Goal: Task Accomplishment & Management: Use online tool/utility

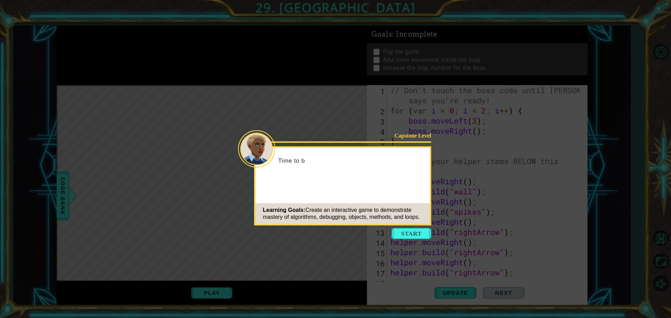
scroll to position [30, 0]
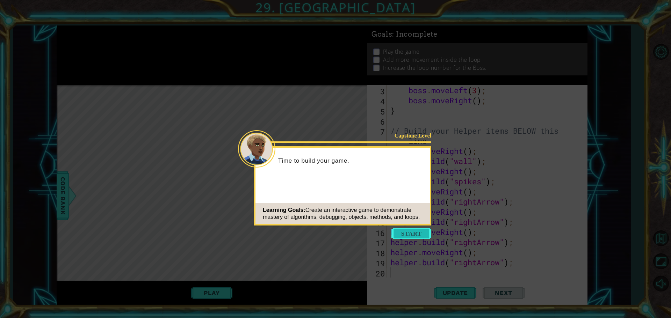
click at [410, 234] on button "Start" at bounding box center [411, 233] width 40 height 11
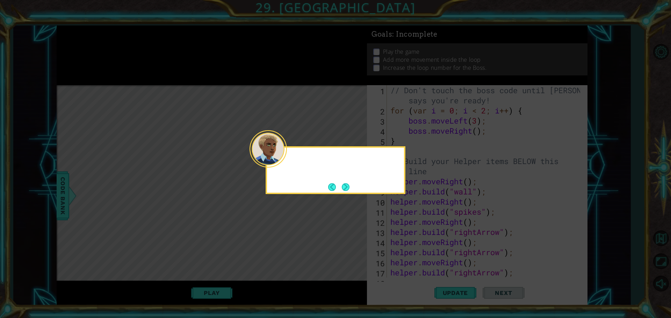
scroll to position [0, 0]
click at [345, 191] on button "Next" at bounding box center [346, 187] width 10 height 10
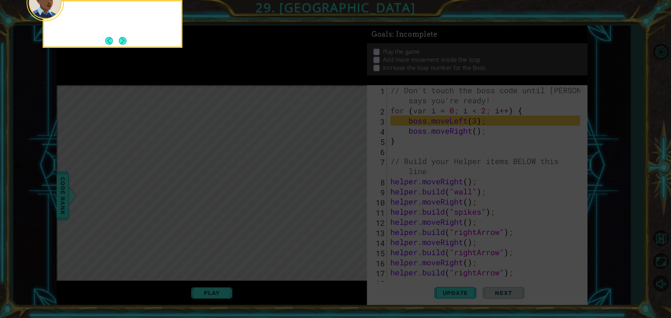
click at [345, 191] on icon at bounding box center [335, 47] width 671 height 541
click at [125, 41] on button "Next" at bounding box center [122, 41] width 8 height 8
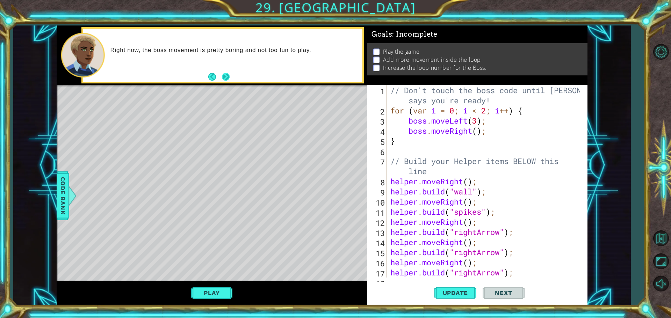
click at [224, 75] on button "Next" at bounding box center [225, 77] width 8 height 8
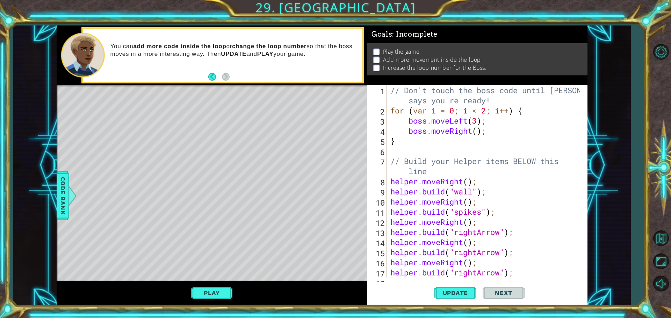
click at [478, 132] on div "// Don't touch the boss code until [PERSON_NAME] says you're ready! for ( var i…" at bounding box center [486, 196] width 195 height 223
click at [447, 289] on button "Update" at bounding box center [455, 293] width 42 height 22
click at [220, 290] on button "Play" at bounding box center [211, 292] width 41 height 13
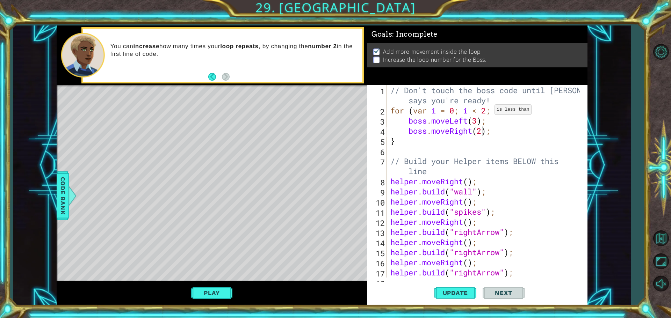
click at [489, 111] on div "// Don't touch the boss code until [PERSON_NAME] says you're ready! for ( var i…" at bounding box center [486, 196] width 195 height 223
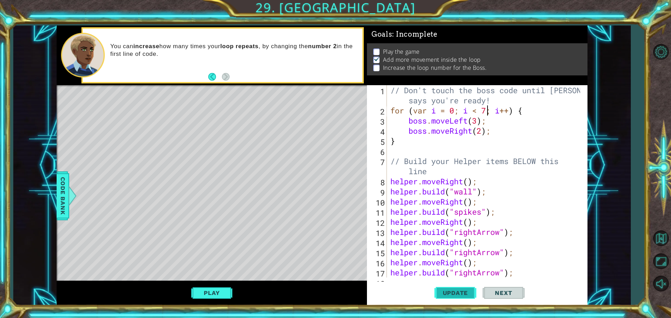
type textarea "for (var i = 0; i < 7; i++) {"
click at [447, 297] on button "Update" at bounding box center [455, 293] width 42 height 22
click at [221, 289] on button "Play" at bounding box center [211, 292] width 41 height 13
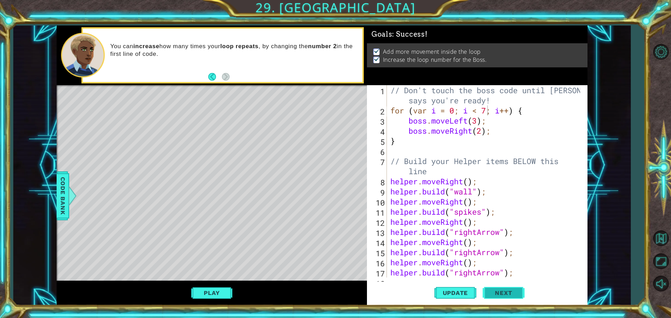
click at [486, 294] on button "Next" at bounding box center [503, 294] width 42 height 22
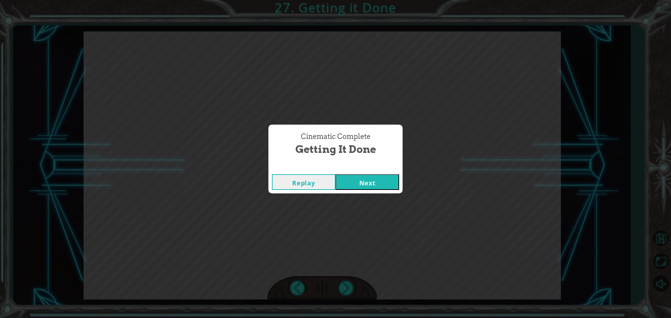
click at [377, 176] on button "Next" at bounding box center [367, 182] width 64 height 16
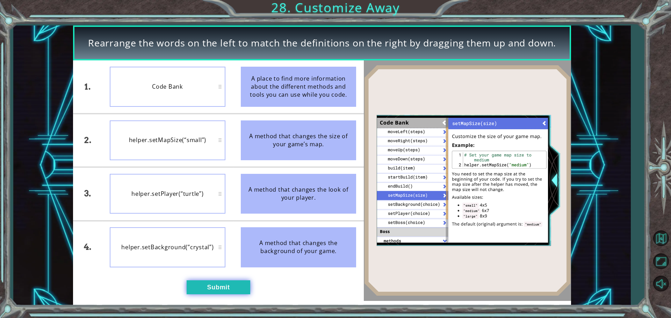
drag, startPoint x: 212, startPoint y: 287, endPoint x: 210, endPoint y: 291, distance: 4.2
click at [210, 291] on button "Submit" at bounding box center [219, 287] width 64 height 14
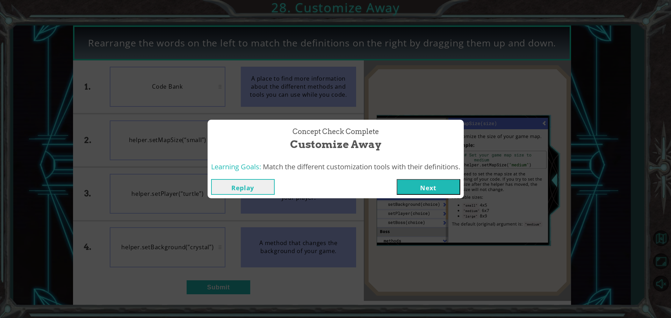
click at [419, 194] on button "Next" at bounding box center [428, 187] width 64 height 16
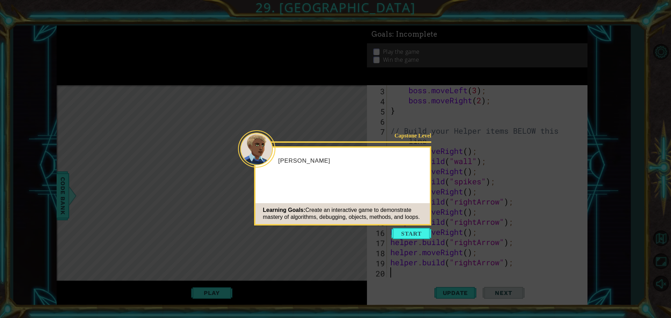
scroll to position [30, 0]
click at [420, 233] on button "Start" at bounding box center [411, 233] width 40 height 11
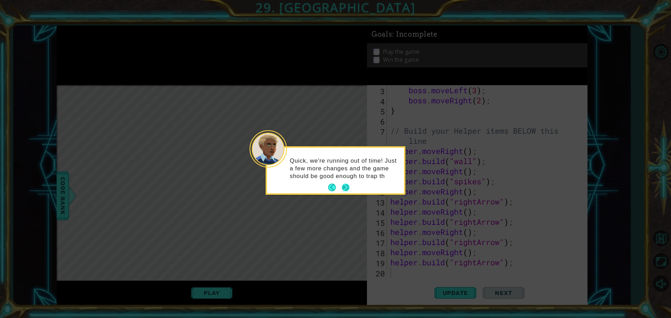
click at [349, 188] on button "Next" at bounding box center [346, 188] width 8 height 8
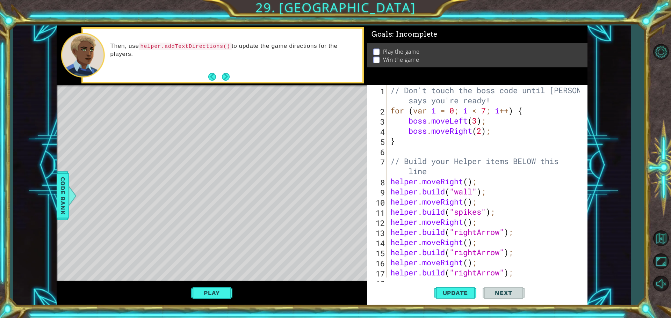
scroll to position [0, 0]
click at [225, 77] on button "Next" at bounding box center [226, 77] width 8 height 8
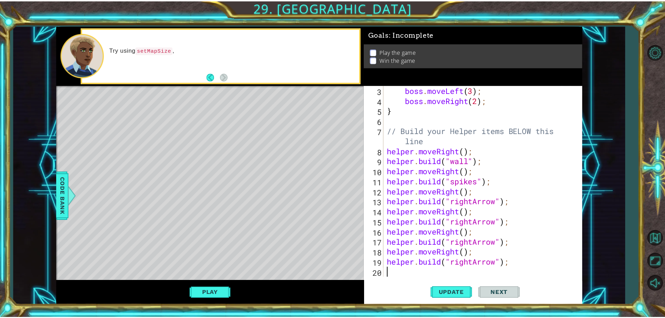
scroll to position [30, 0]
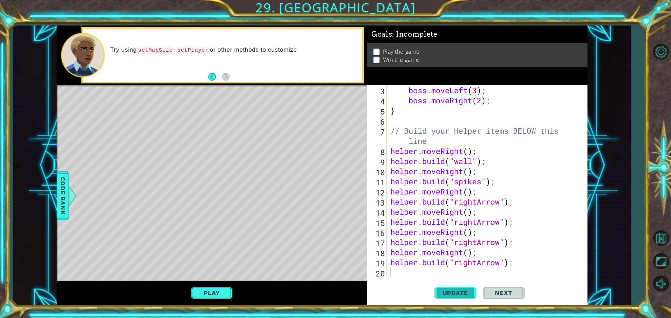
click at [449, 293] on span "Update" at bounding box center [455, 293] width 39 height 7
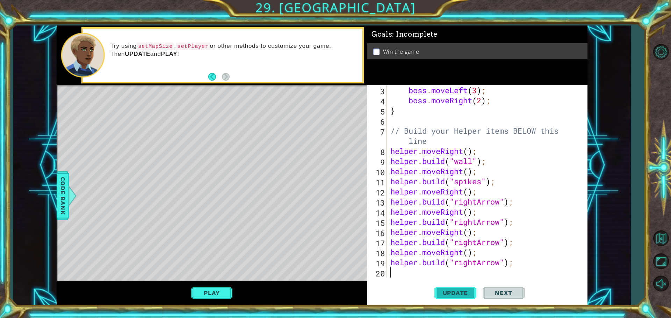
click at [448, 289] on button "Update" at bounding box center [455, 293] width 42 height 22
click at [223, 290] on button "Play" at bounding box center [211, 292] width 41 height 13
click at [492, 294] on span "Next" at bounding box center [503, 294] width 31 height 7
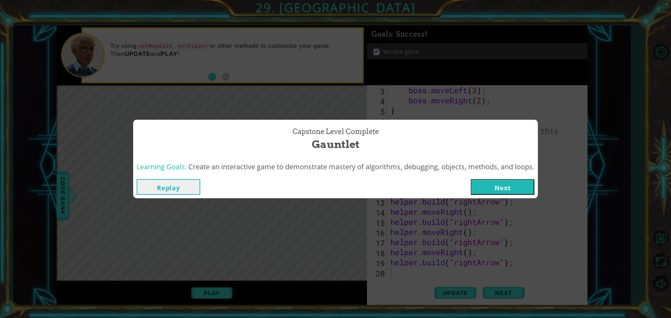
click at [484, 185] on button "Next" at bounding box center [503, 187] width 64 height 16
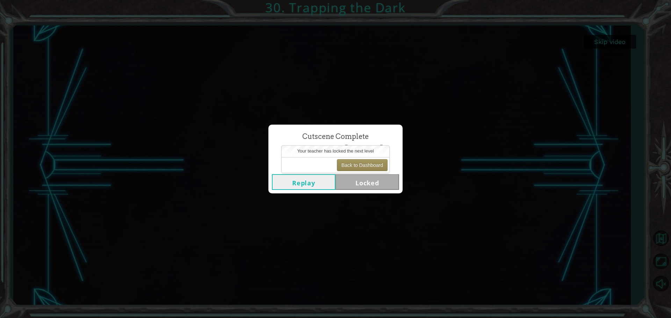
click at [289, 184] on button "Replay" at bounding box center [304, 182] width 64 height 16
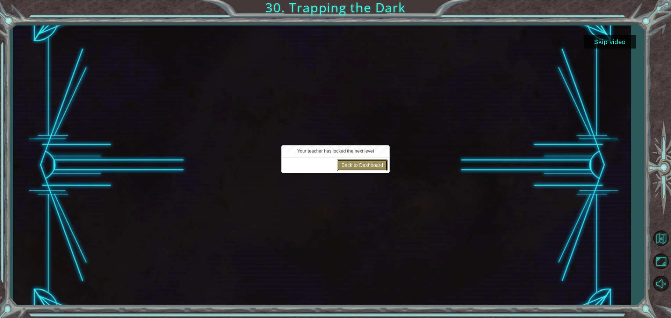
click at [368, 163] on button "Back to Dashboard" at bounding box center [362, 165] width 51 height 12
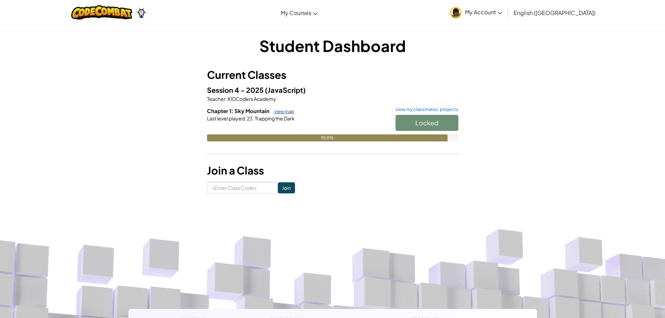
click at [284, 114] on link "view map" at bounding box center [283, 112] width 24 height 6
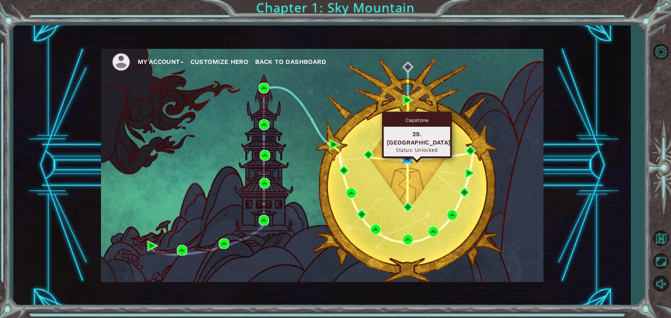
click at [408, 156] on img at bounding box center [407, 158] width 10 height 10
click at [408, 157] on img at bounding box center [407, 158] width 10 height 10
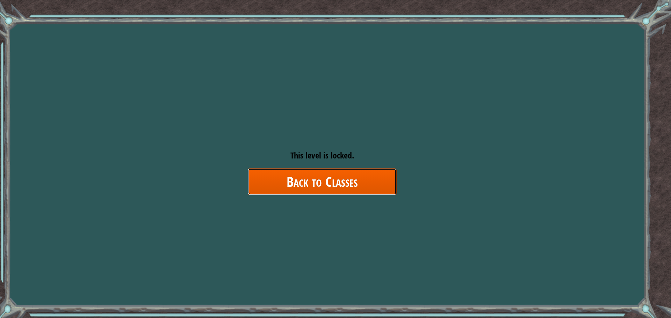
click at [357, 176] on link "Back to Classes" at bounding box center [322, 181] width 149 height 27
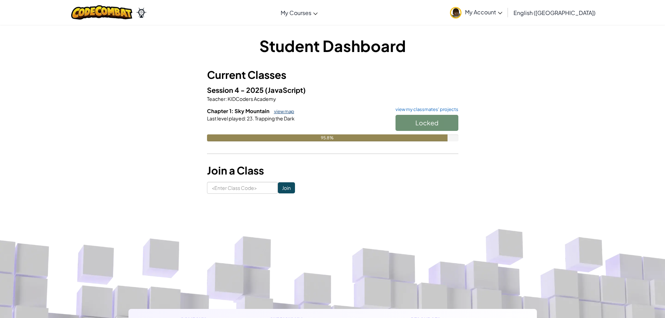
click at [284, 112] on link "view map" at bounding box center [283, 112] width 24 height 6
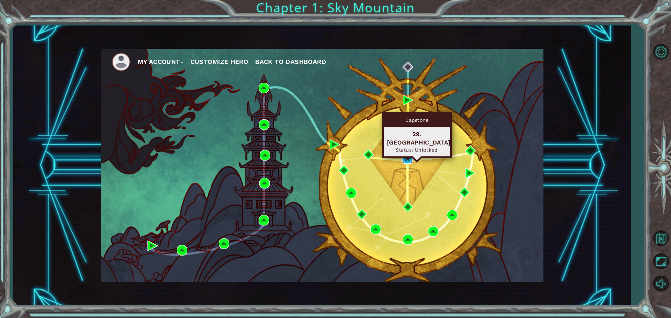
click at [406, 158] on img at bounding box center [407, 158] width 10 height 10
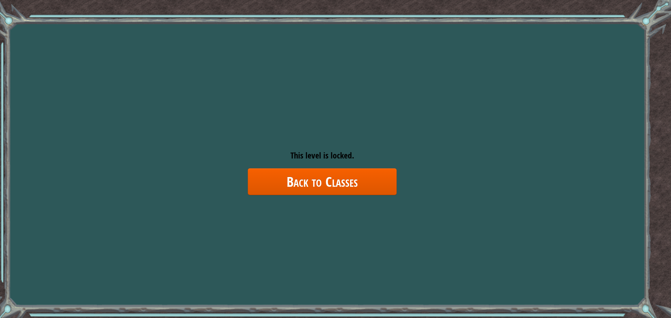
drag, startPoint x: 361, startPoint y: 157, endPoint x: 358, endPoint y: 174, distance: 17.5
click at [361, 159] on div "This level is locked. Back to Classes" at bounding box center [322, 173] width 149 height 46
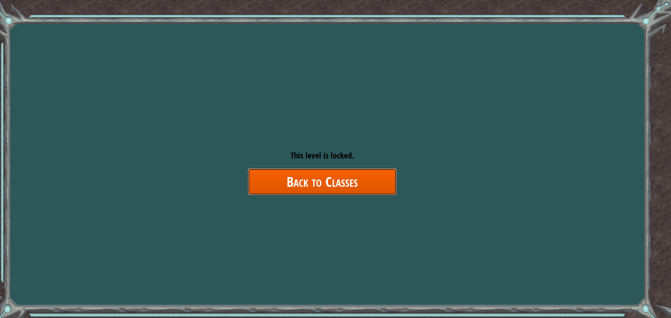
click at [370, 175] on link "Back to Classes" at bounding box center [322, 181] width 149 height 27
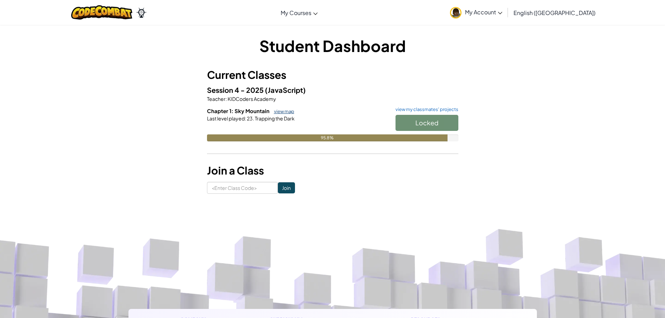
drag, startPoint x: 294, startPoint y: 111, endPoint x: 290, endPoint y: 114, distance: 4.9
click at [292, 113] on h6 "Chapter 1: Sky Mountain view map view my classmates' projects" at bounding box center [333, 111] width 252 height 8
click at [289, 114] on link "view map" at bounding box center [283, 112] width 24 height 6
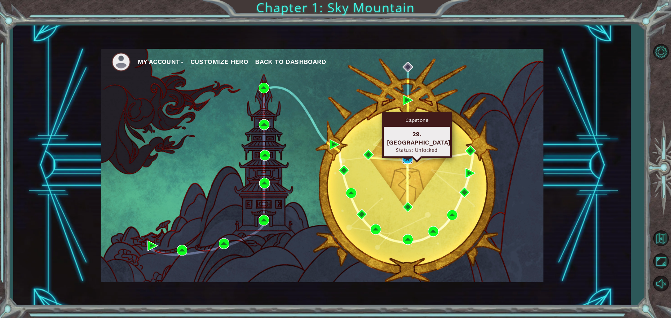
click at [410, 158] on img at bounding box center [407, 158] width 10 height 10
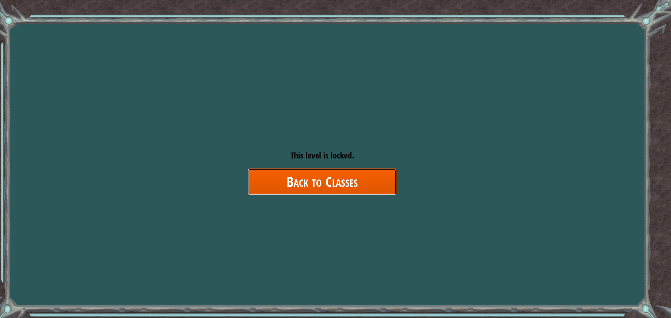
click at [338, 185] on link "Back to Classes" at bounding box center [322, 181] width 149 height 27
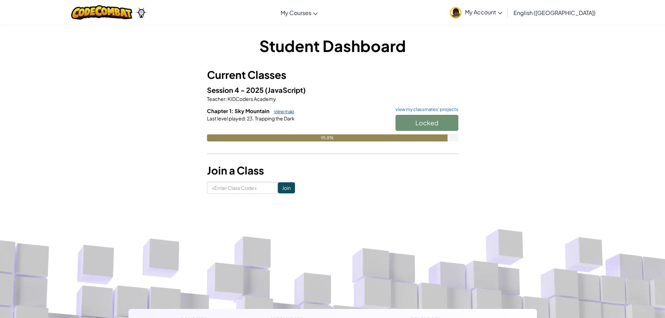
click at [272, 111] on link "view map" at bounding box center [283, 112] width 24 height 6
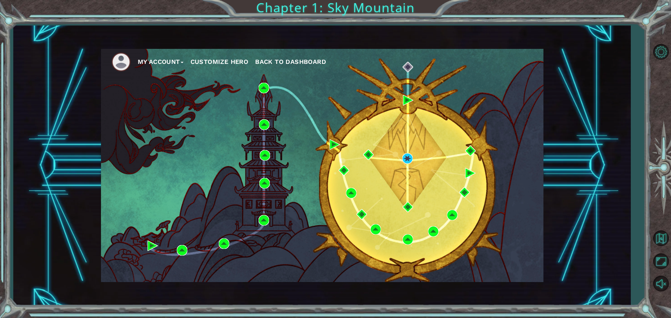
click at [284, 60] on span "Back to Dashboard" at bounding box center [290, 61] width 71 height 7
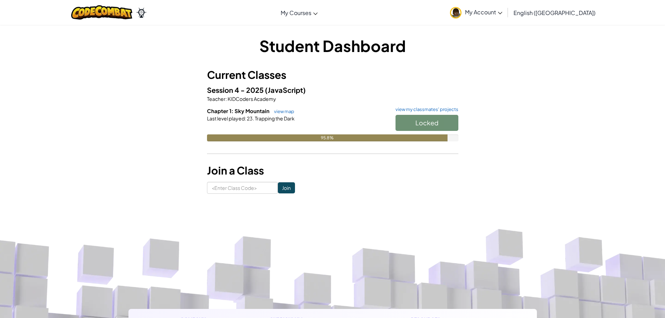
click at [280, 115] on h6 "Chapter 1: Sky Mountain view map view my classmates' projects" at bounding box center [333, 111] width 252 height 8
click at [283, 112] on link "view map" at bounding box center [283, 112] width 24 height 6
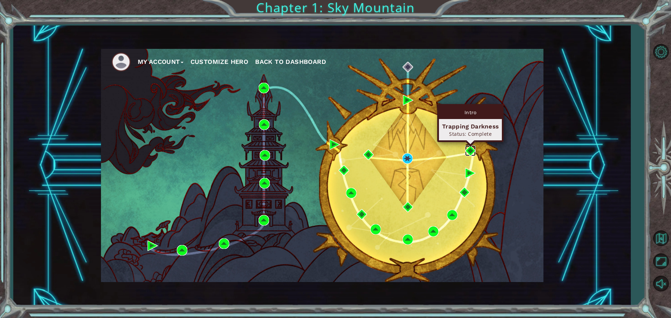
click at [471, 149] on img at bounding box center [470, 151] width 10 height 10
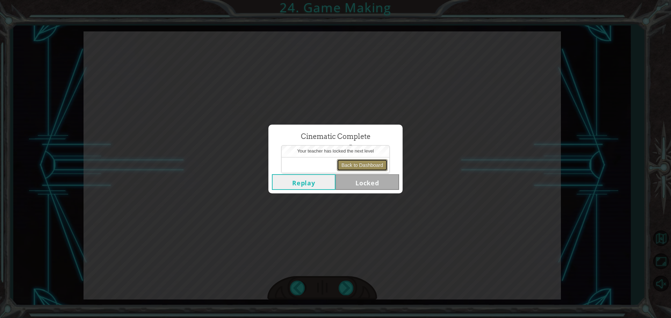
click at [361, 169] on button "Back to Dashboard" at bounding box center [362, 165] width 51 height 12
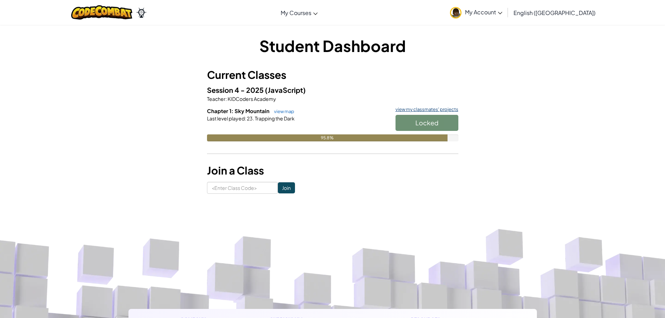
click at [451, 107] on link "view my classmates' projects" at bounding box center [425, 109] width 66 height 5
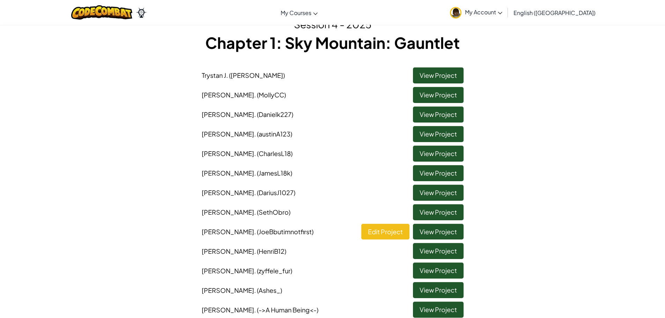
scroll to position [70, 0]
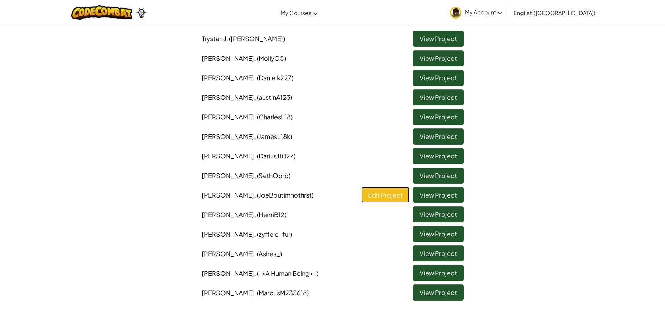
click at [384, 192] on link "Edit Project" at bounding box center [386, 195] width 48 height 16
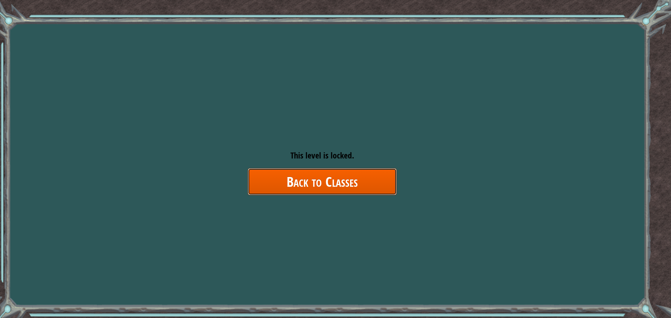
click at [378, 194] on link "Back to Classes" at bounding box center [322, 181] width 149 height 27
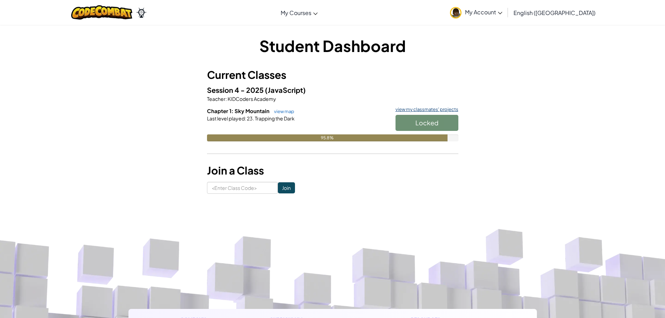
click at [409, 108] on link "view my classmates' projects" at bounding box center [425, 109] width 66 height 5
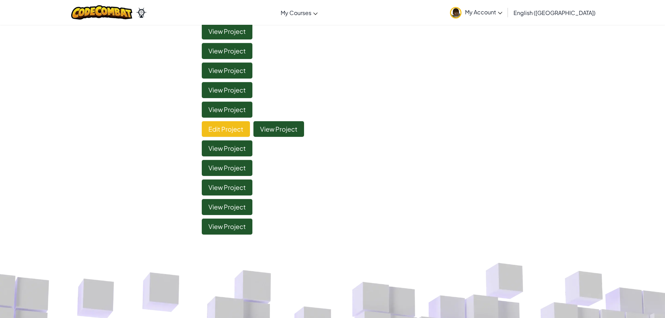
scroll to position [140, 0]
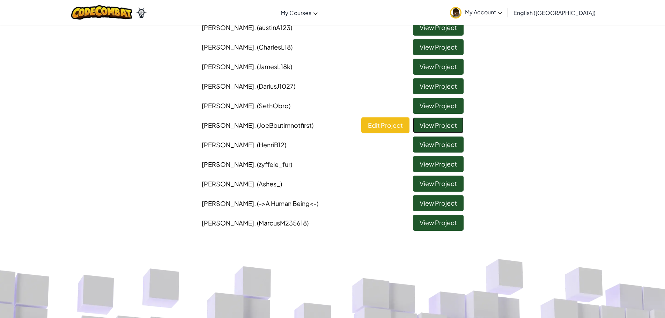
click at [440, 126] on link "View Project" at bounding box center [438, 125] width 51 height 16
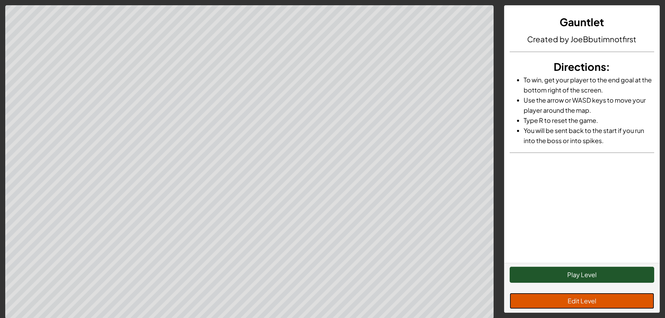
click at [532, 297] on button "Edit Level" at bounding box center [582, 301] width 145 height 16
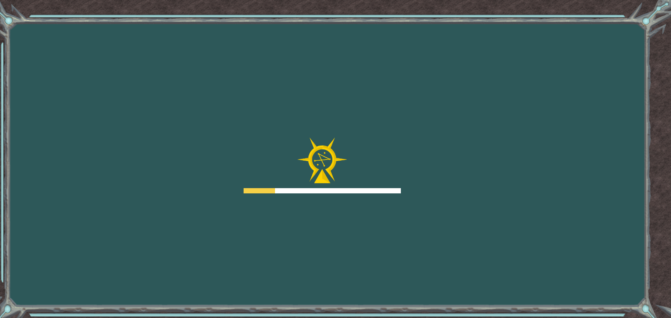
click at [441, 74] on div "Goals Error loading from server. Try refreshing the page. You'll need to join a…" at bounding box center [335, 159] width 671 height 318
drag, startPoint x: 441, startPoint y: 74, endPoint x: 444, endPoint y: 91, distance: 17.1
click at [445, 97] on div "Goals Error loading from server. Try refreshing the page. You'll need to join a…" at bounding box center [335, 159] width 671 height 318
click at [450, 74] on div "Goals Error loading from server. Try refreshing the page. You'll need to join a…" at bounding box center [335, 159] width 671 height 318
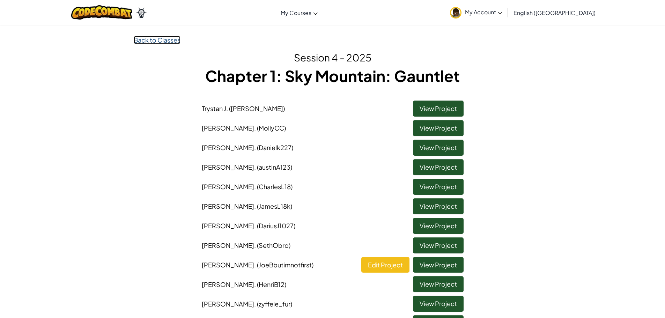
click at [153, 42] on link "Back to Classes" at bounding box center [157, 40] width 47 height 8
